Goal: Check status: Check status

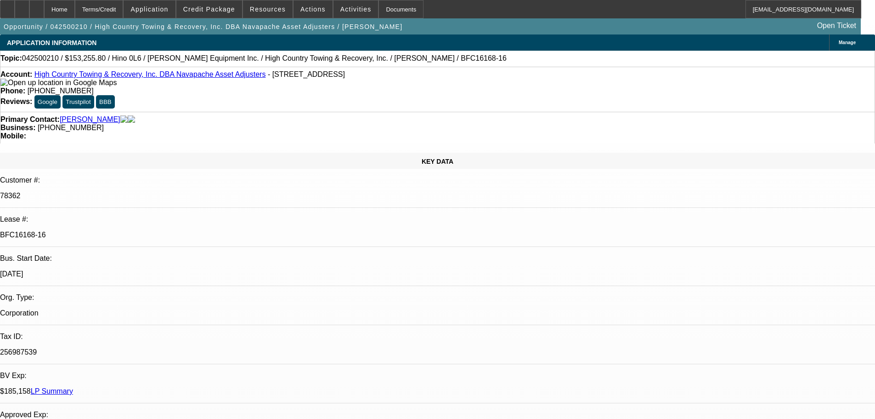
select select "0"
select select "0.1"
select select "4"
select select "0"
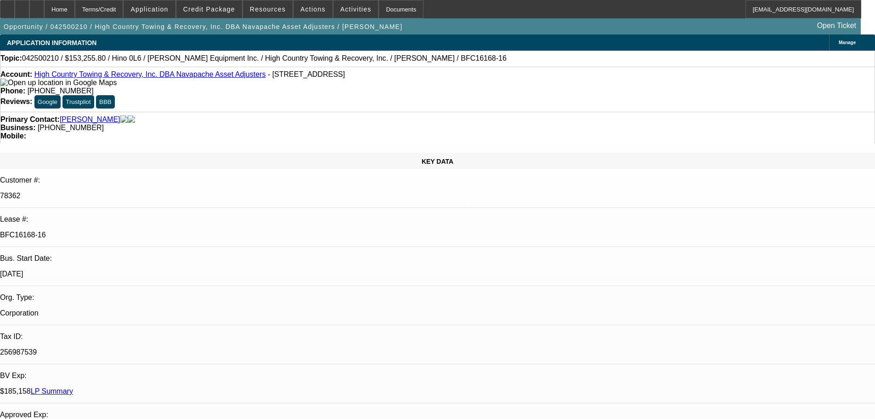
select select "0"
select select "0.1"
select select "4"
select select "0"
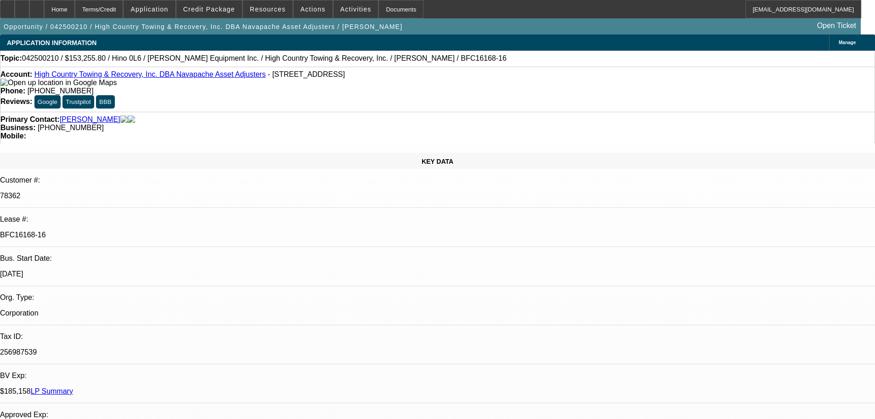
select select "0.1"
select select "4"
select select "0"
select select "0.1"
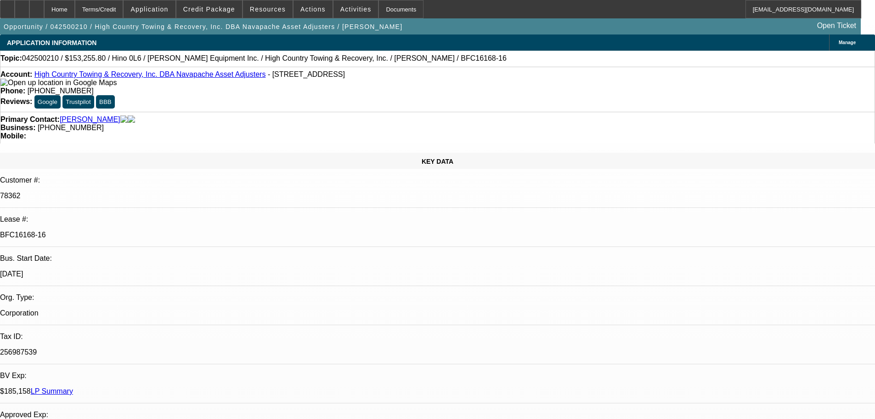
select select "4"
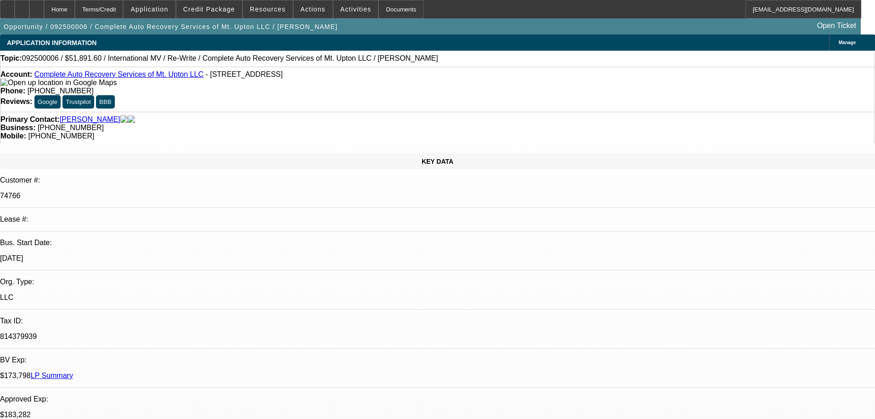
select select "0"
select select "2"
select select "0"
select select "6"
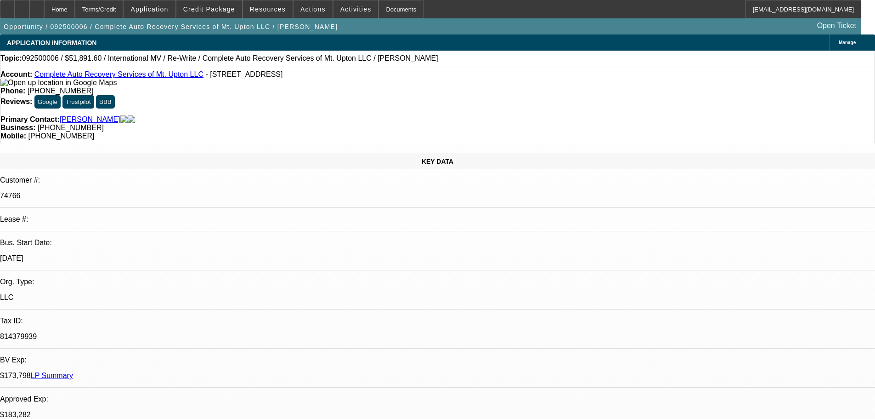
select select "0"
select select "2"
select select "0"
select select "6"
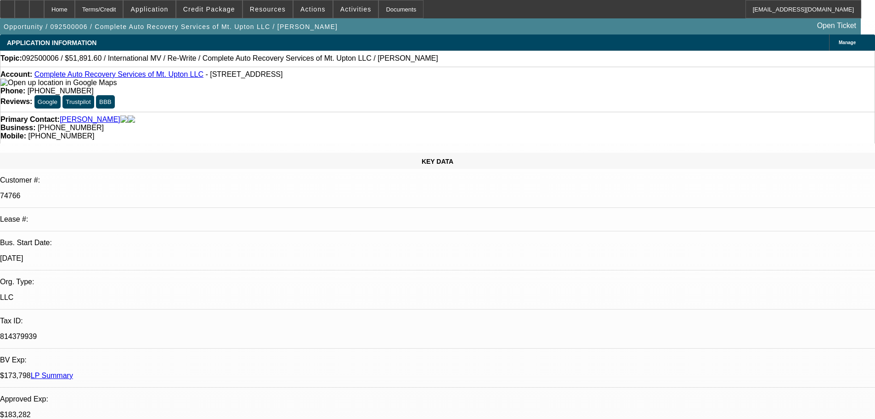
select select "0"
select select "2"
select select "0"
select select "6"
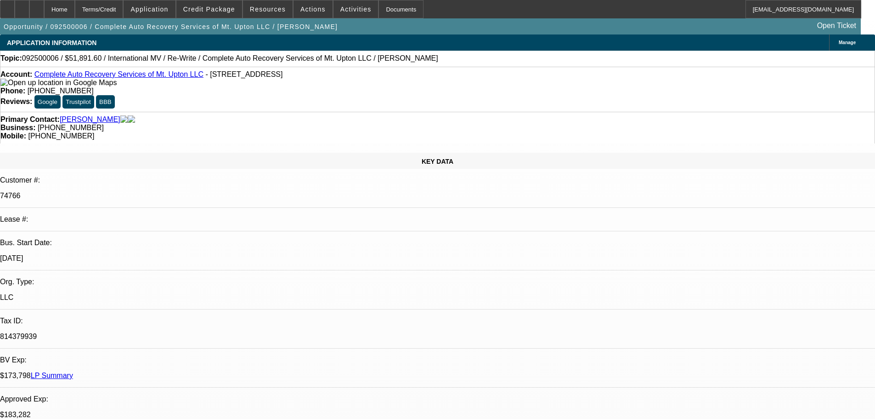
select select "0"
select select "2"
select select "0"
select select "6"
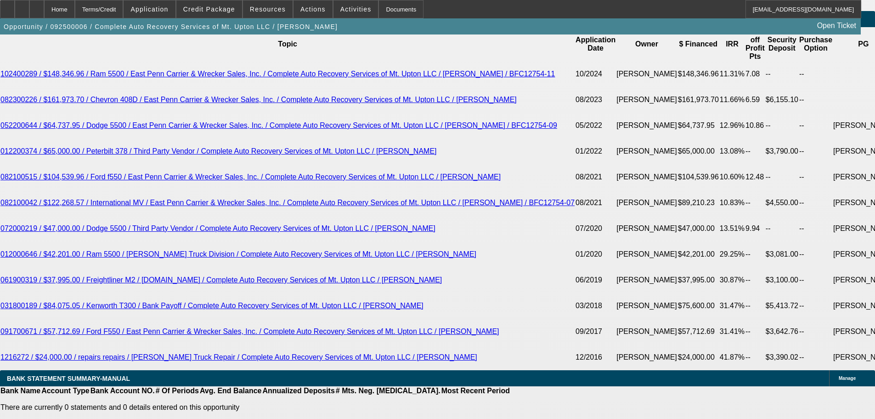
scroll to position [1884, 0]
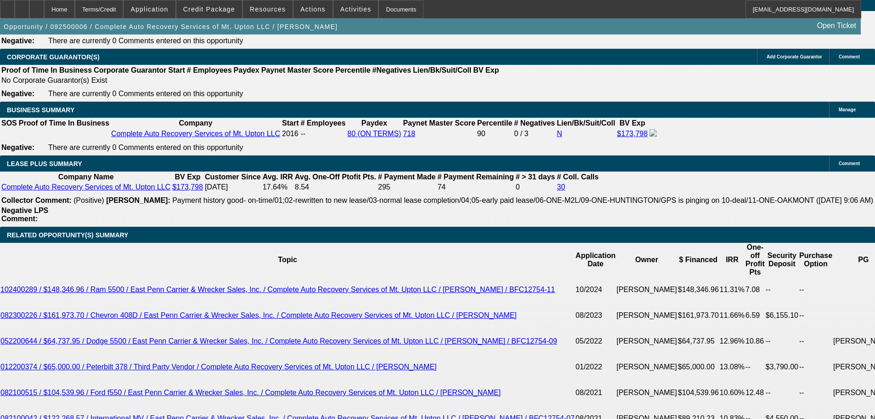
scroll to position [1562, 0]
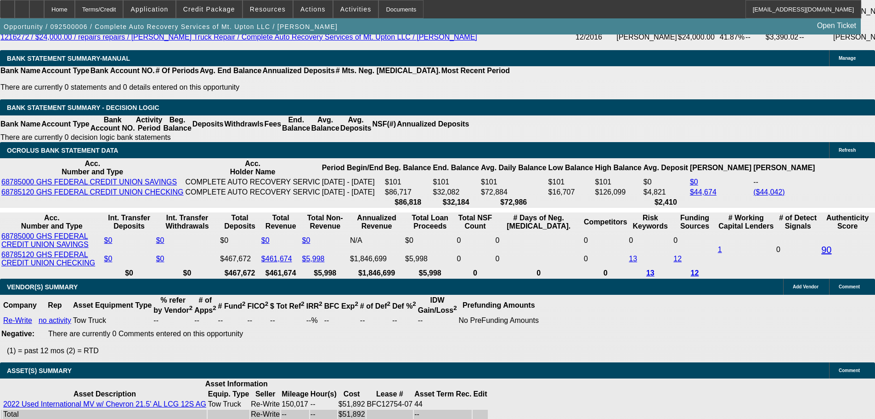
scroll to position [2040, 0]
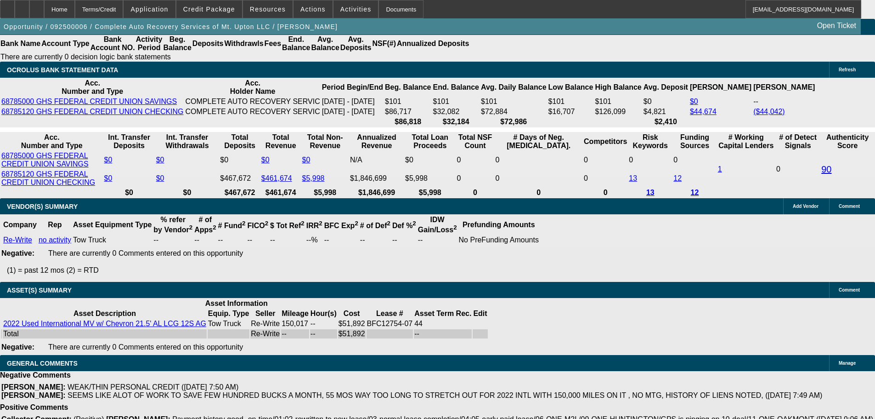
select select "6"
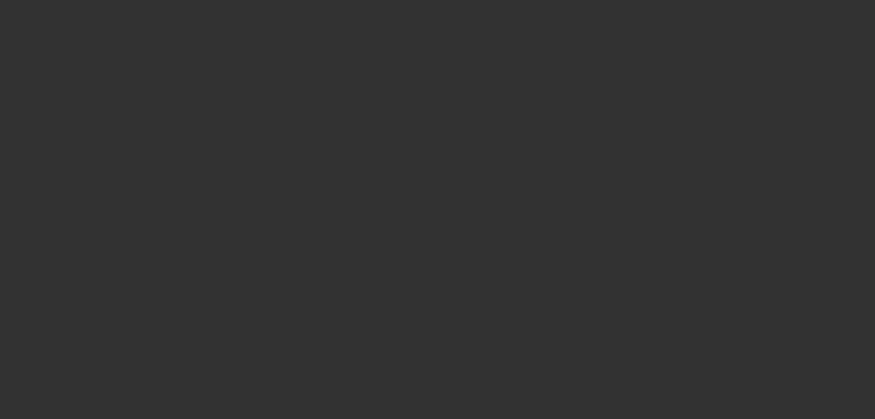
scroll to position [0, 0]
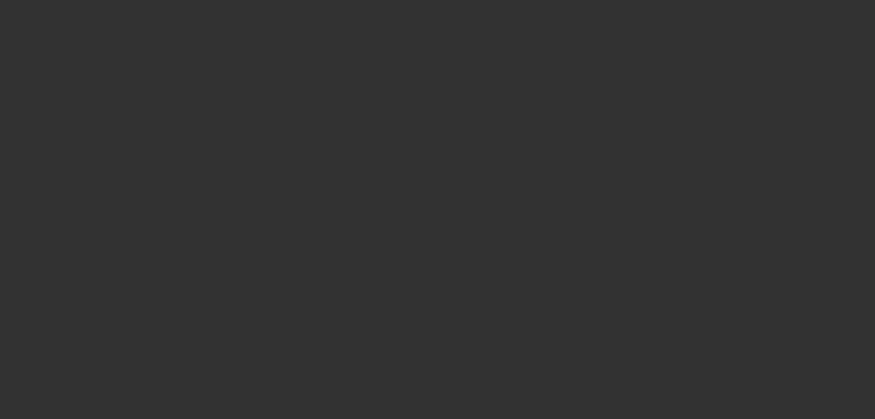
select select "0"
select select "2"
select select "0"
select select "6"
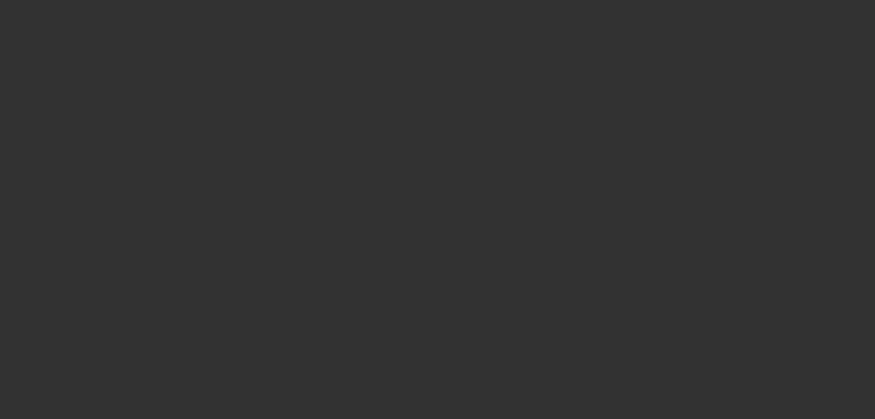
select select "0"
select select "2"
select select "0"
select select "6"
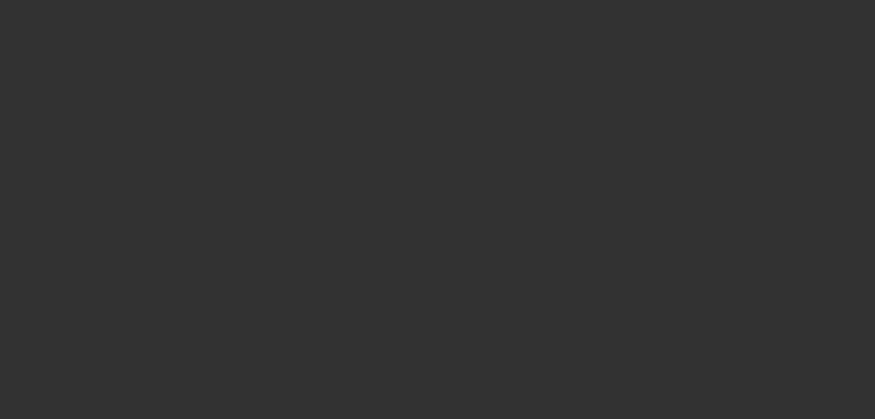
select select "0"
select select "2"
select select "0"
select select "6"
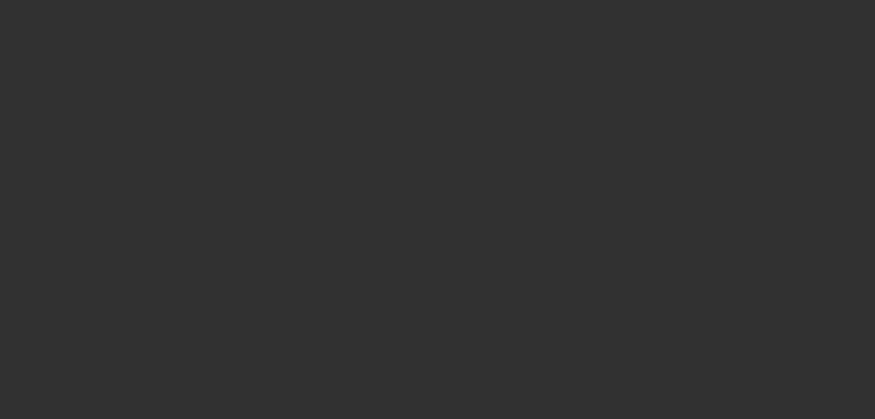
select select "0"
select select "2"
select select "0"
select select "6"
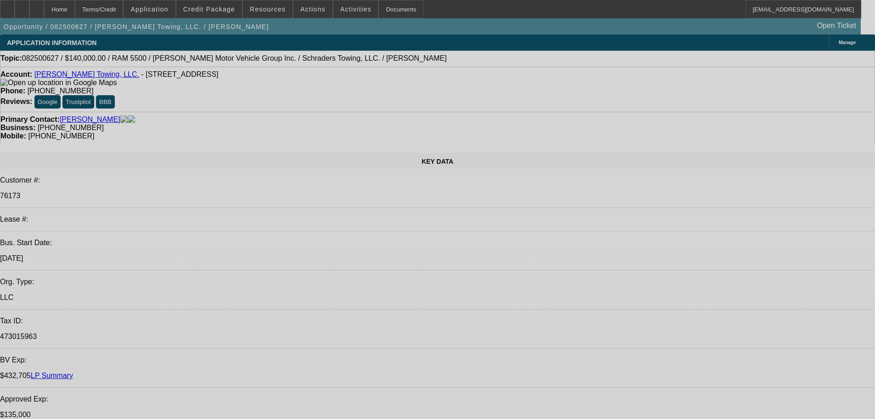
select select "0"
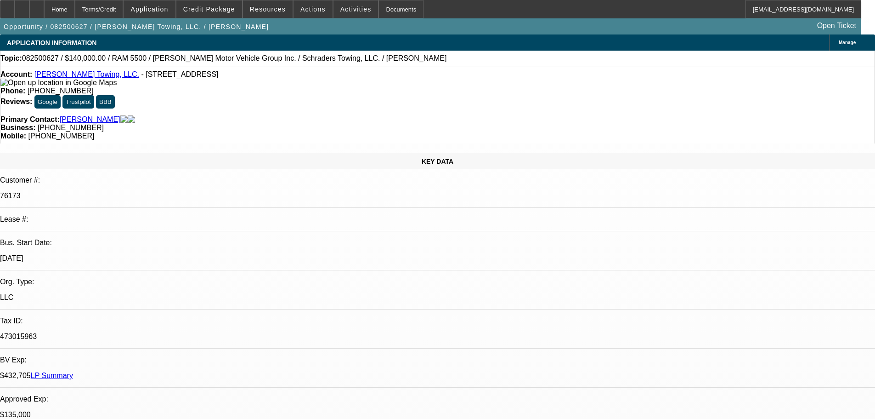
select select "2"
select select "0.1"
select select "4"
select select "0"
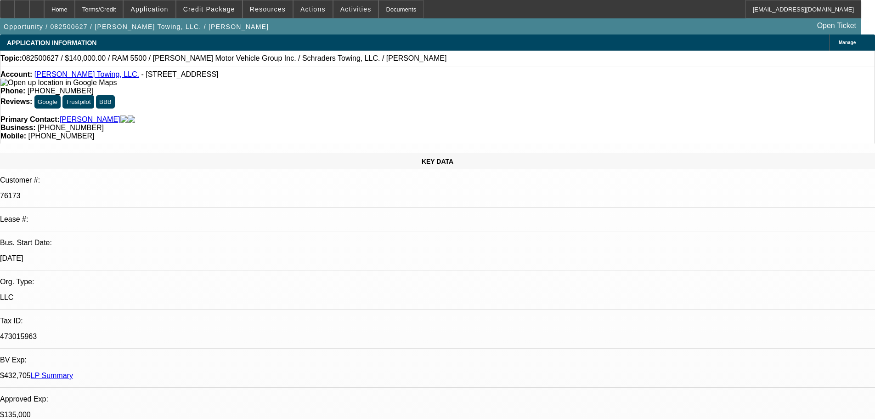
select select "2"
select select "0.1"
select select "4"
select select "0"
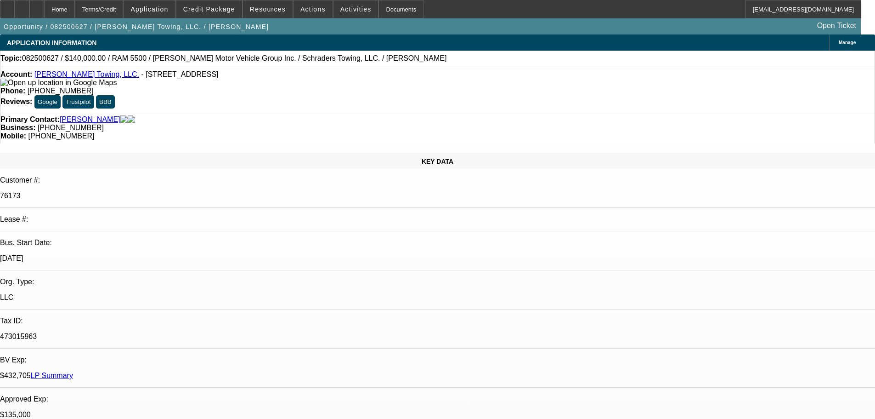
select select "2"
select select "0.1"
select select "4"
select select "0"
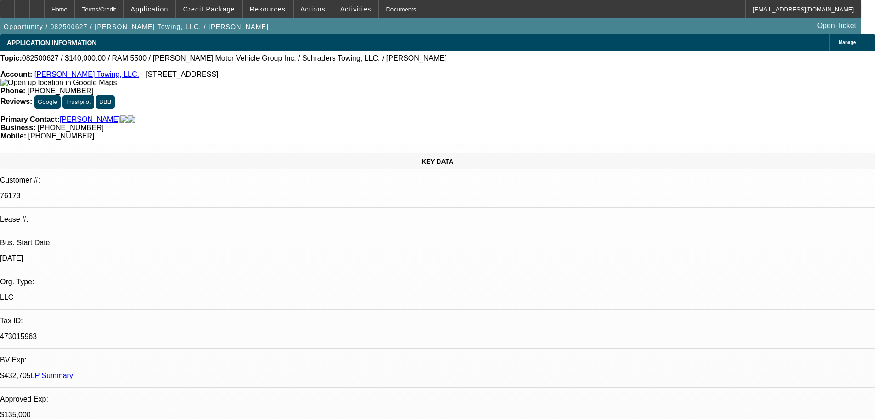
select select "2"
select select "0.1"
select select "4"
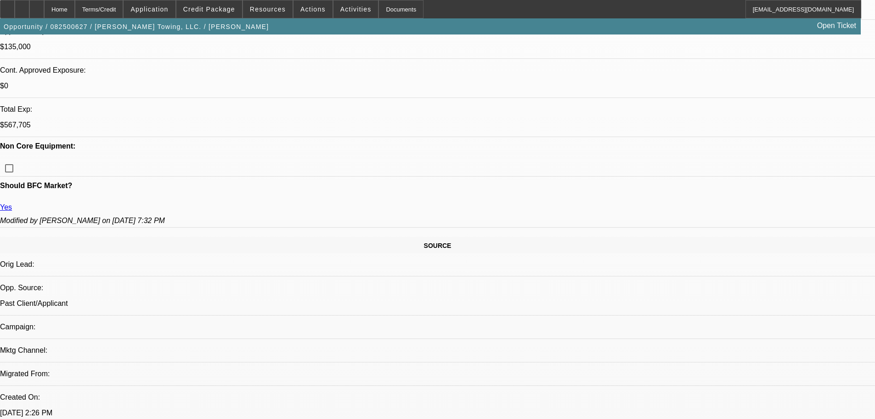
scroll to position [276, 0]
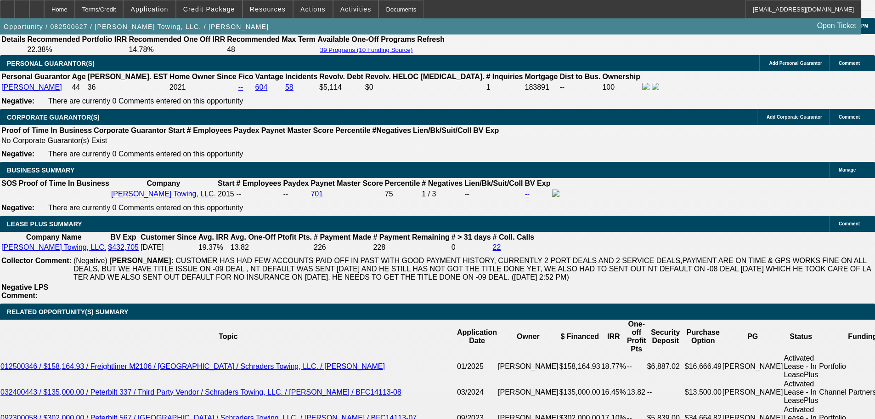
scroll to position [0, 0]
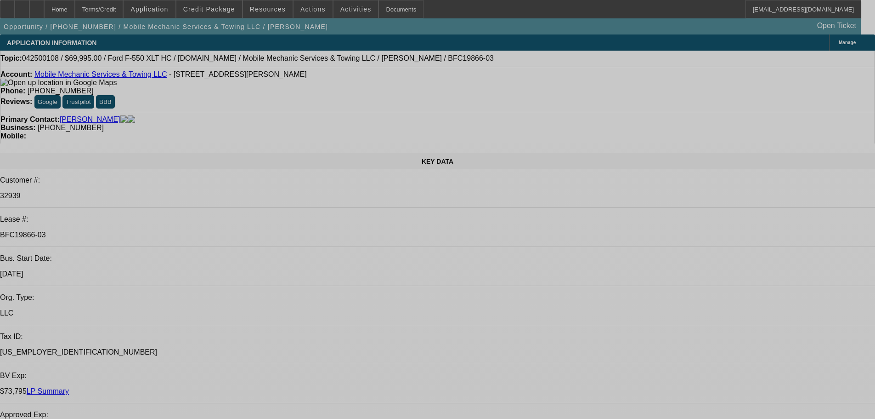
select select "0"
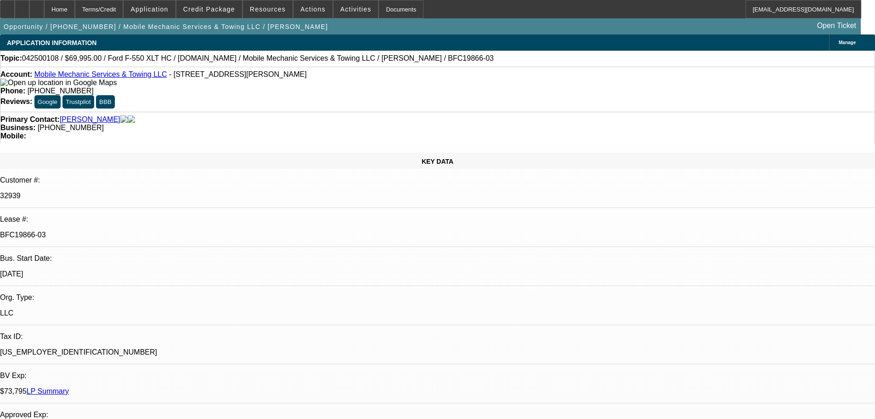
select select "2"
select select "0"
select select "6"
select select "0"
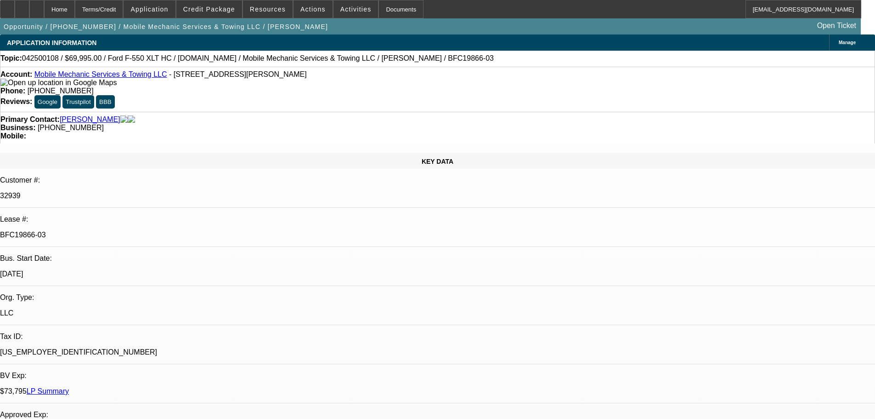
select select "2"
select select "0"
select select "6"
select select "0"
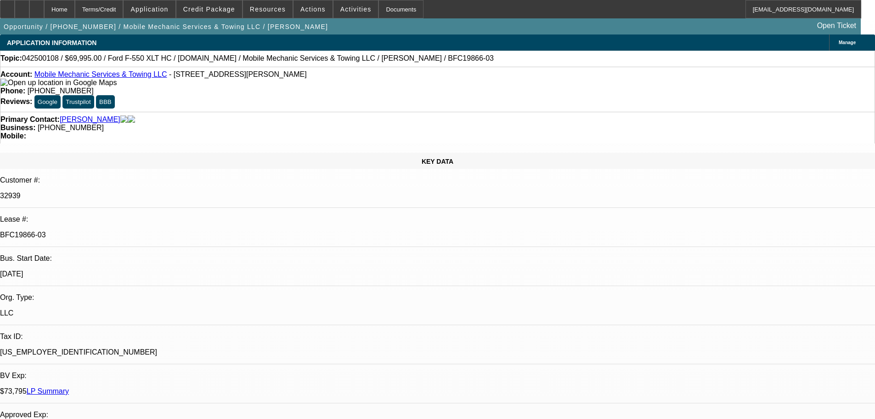
select select "2"
select select "0"
select select "6"
select select "0"
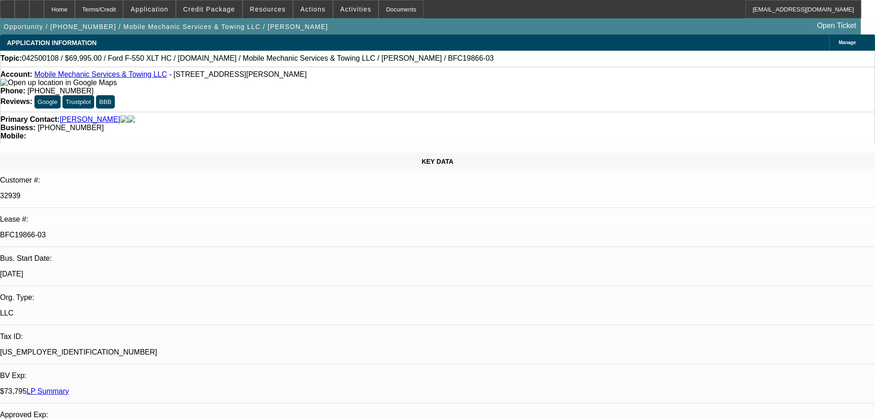
select select "2"
select select "0"
select select "6"
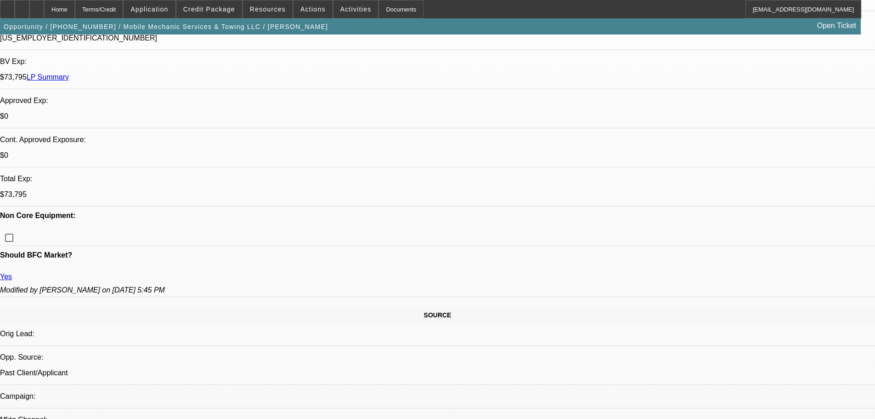
scroll to position [597, 0]
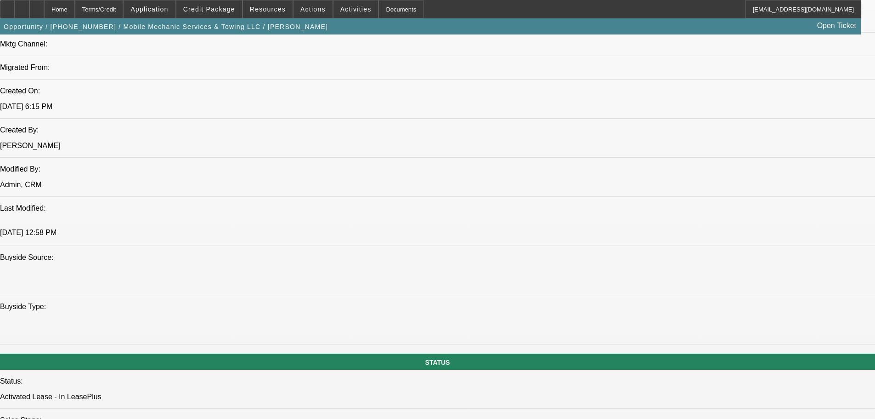
scroll to position [505, 0]
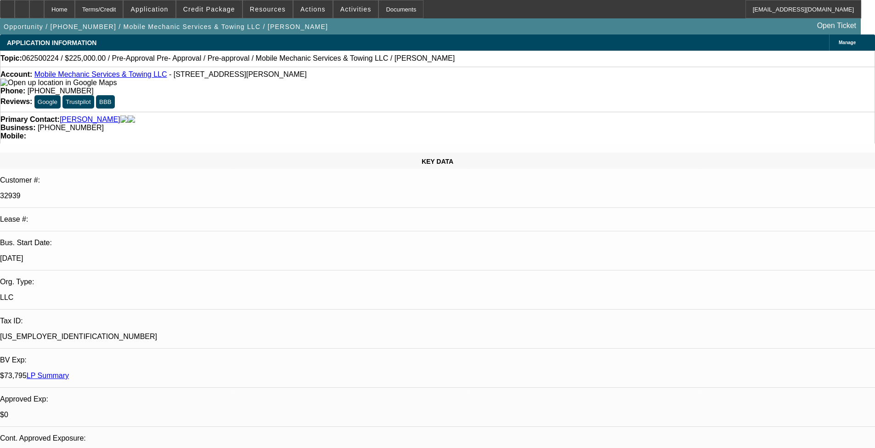
select select "0"
select select "0.1"
select select "4"
select select "0"
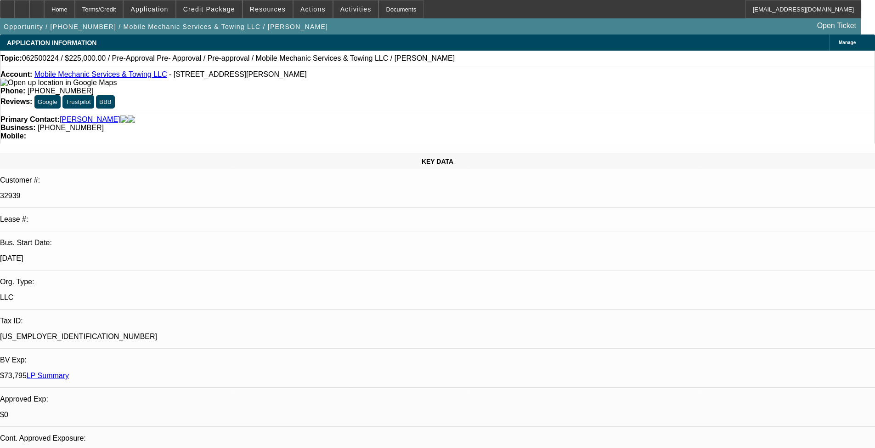
select select "0"
select select "0.1"
select select "4"
select select "0"
select select "2"
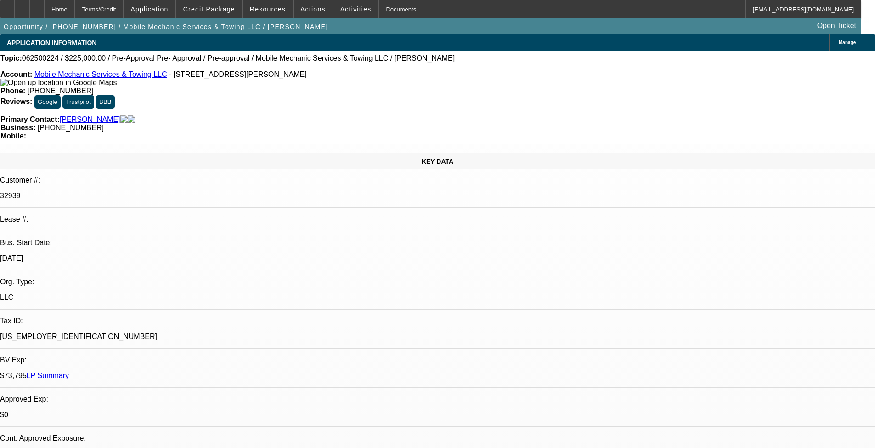
select select "2"
select select "0.1"
select select "4"
select select "0"
select select "2"
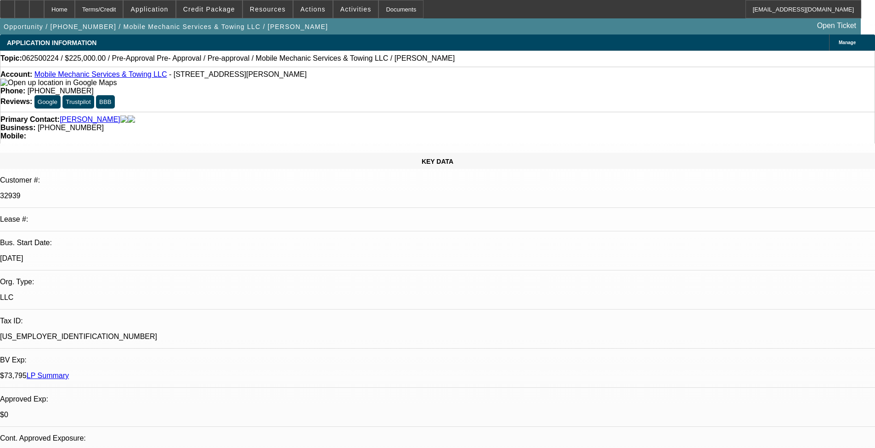
select select "2"
select select "0.1"
select select "4"
click at [216, 8] on span "Credit Package" at bounding box center [209, 9] width 52 height 7
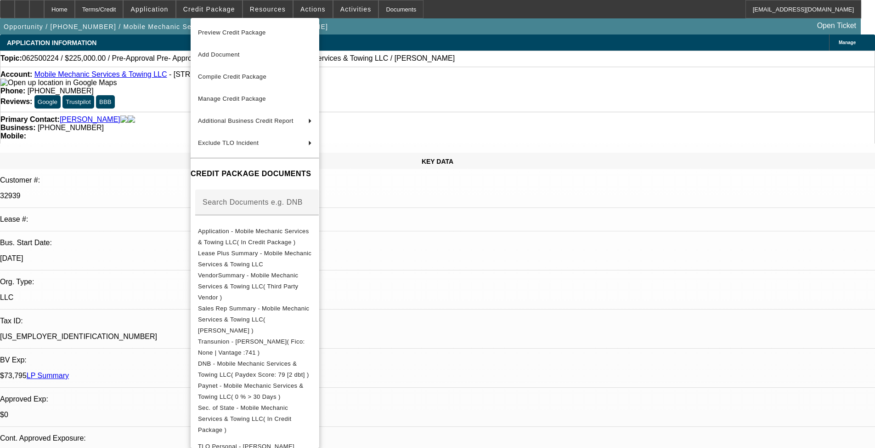
click at [259, 8] on div at bounding box center [437, 224] width 875 height 448
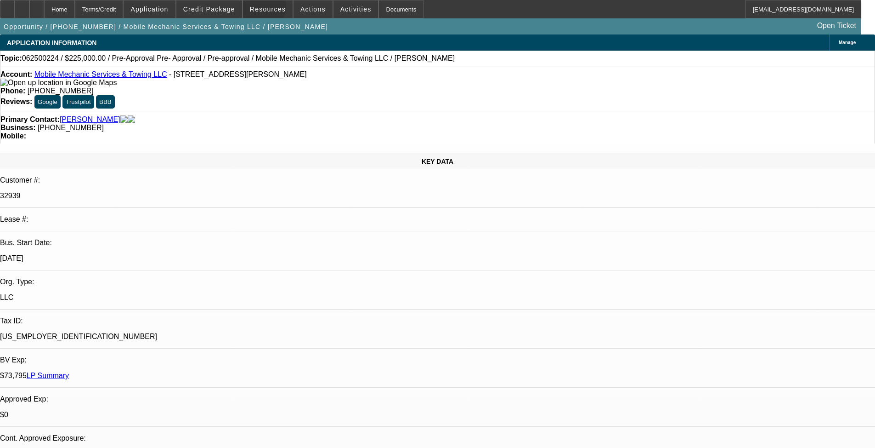
click at [259, 8] on span "Resources" at bounding box center [268, 9] width 36 height 7
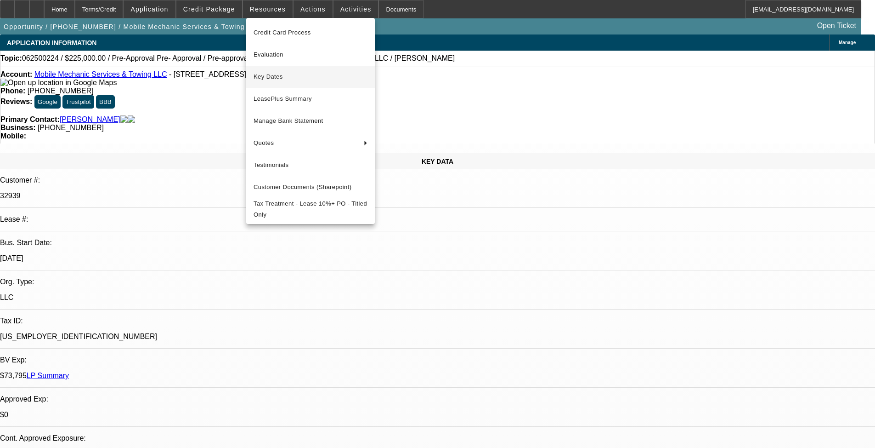
click at [276, 77] on span "Key Dates" at bounding box center [311, 76] width 114 height 11
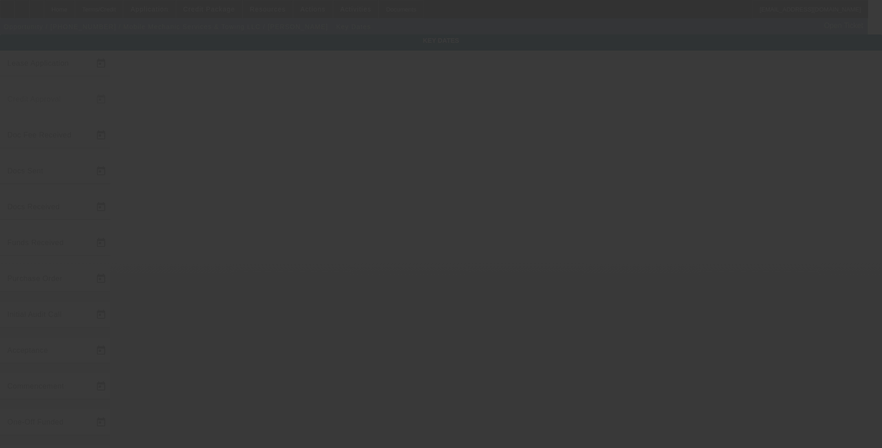
type input "6/10/2025"
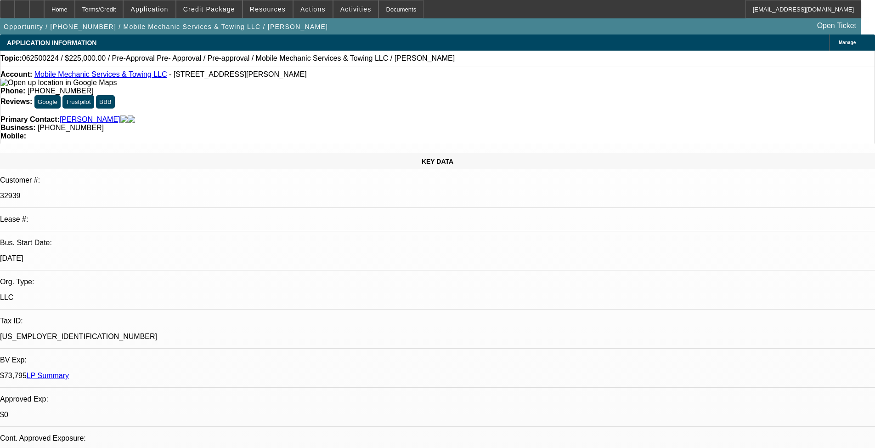
select select "0"
select select "0.1"
select select "4"
select select "0"
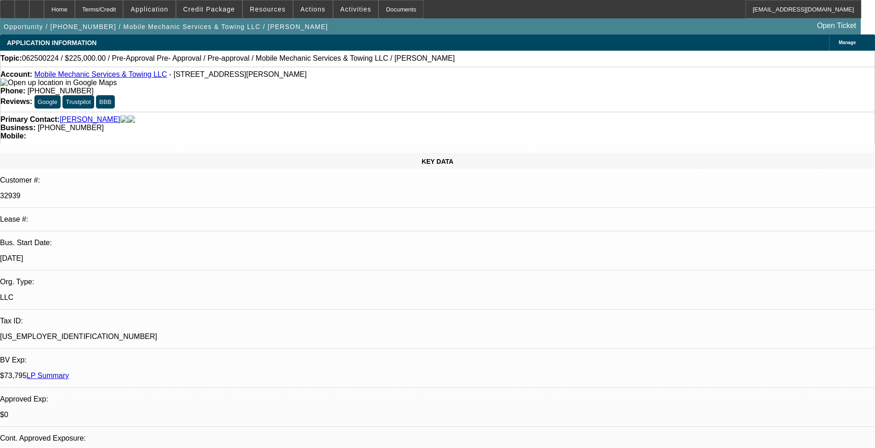
select select "0"
select select "0.1"
select select "4"
select select "0"
select select "2"
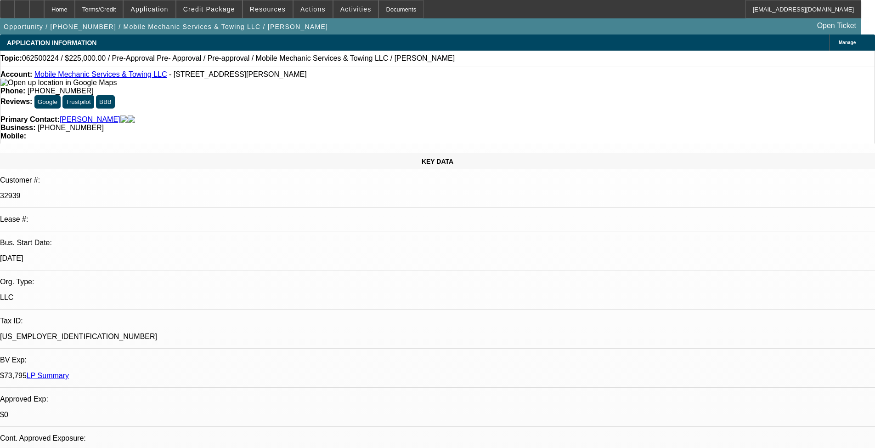
select select "2"
select select "0.1"
select select "4"
select select "0"
select select "2"
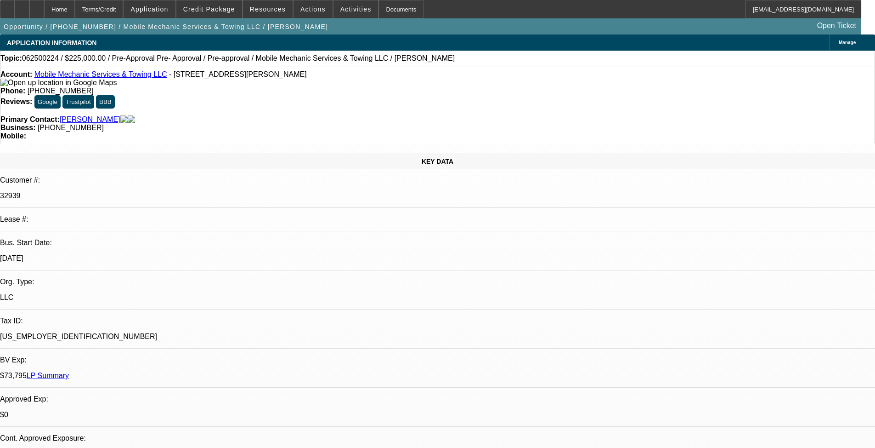
select select "2"
select select "0.1"
select select "4"
